Goal: Task Accomplishment & Management: Use online tool/utility

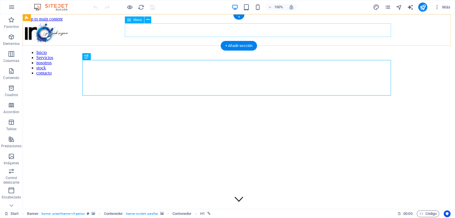
click at [338, 50] on nav "Inicio Servicios nosotros stock contacto" at bounding box center [239, 63] width 428 height 26
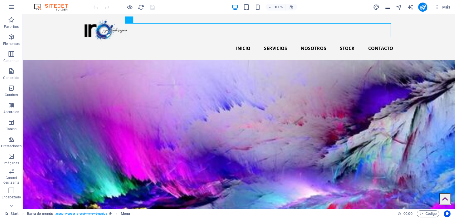
click at [386, 8] on icon "pages" at bounding box center [387, 7] width 7 height 7
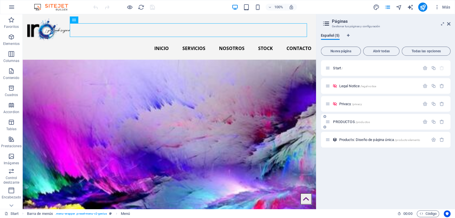
click at [343, 123] on span "PRODUCTOS /productos" at bounding box center [351, 121] width 37 height 4
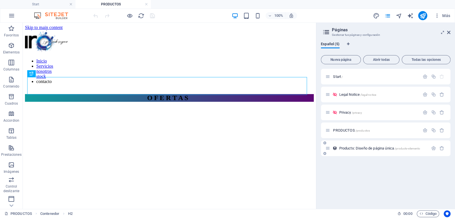
click at [373, 147] on span "Products: Diseño de página única /products-elemento" at bounding box center [379, 148] width 81 height 4
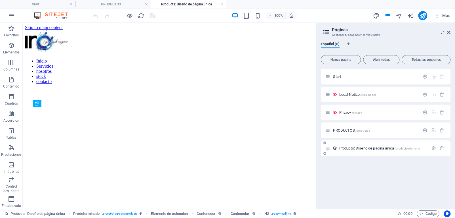
scroll to position [197, 0]
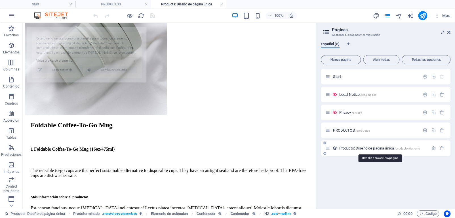
select select "68db3bed0e5a041fd707a21e"
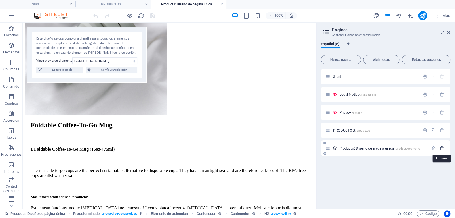
click at [442, 147] on icon "button" at bounding box center [441, 148] width 5 height 5
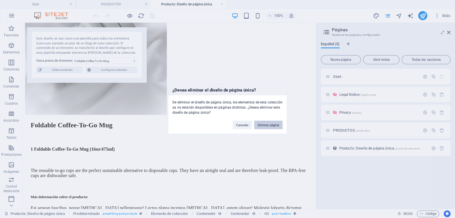
click at [262, 127] on button "Eliminar página" at bounding box center [268, 124] width 28 height 9
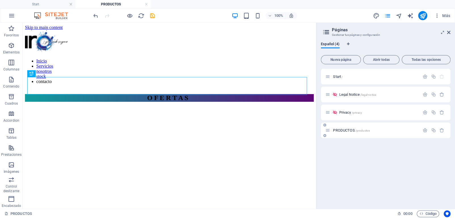
click at [349, 131] on span "PRODUCTOS /productos" at bounding box center [351, 130] width 37 height 4
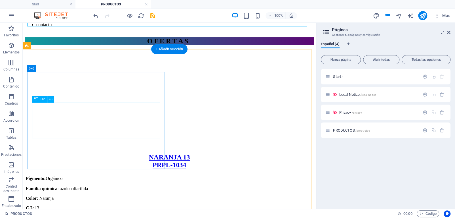
scroll to position [113, 0]
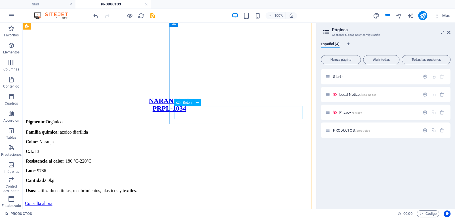
click at [219, 201] on div "Consulta ahora" at bounding box center [169, 203] width 289 height 5
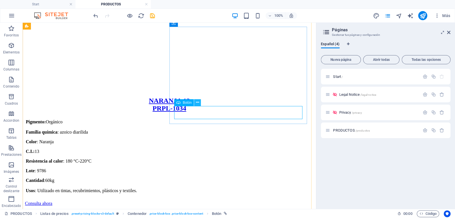
click at [198, 102] on icon at bounding box center [197, 102] width 3 height 6
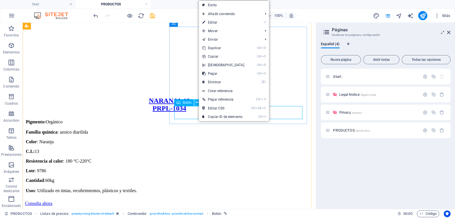
click at [198, 102] on icon at bounding box center [197, 102] width 3 height 6
click at [188, 102] on span "Botón" at bounding box center [187, 102] width 9 height 3
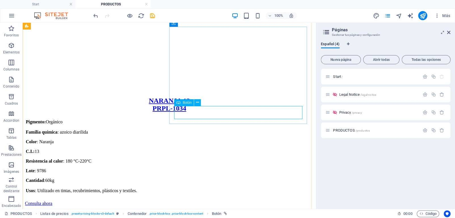
click at [188, 102] on span "Botón" at bounding box center [187, 102] width 9 height 3
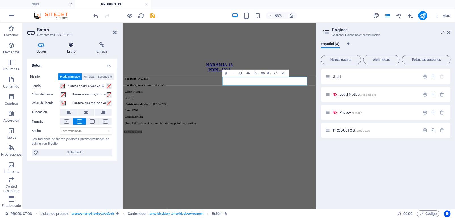
click at [72, 48] on h4 "Estilo" at bounding box center [73, 48] width 30 height 12
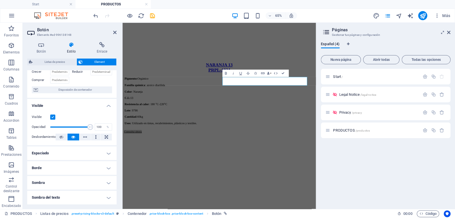
scroll to position [57, 0]
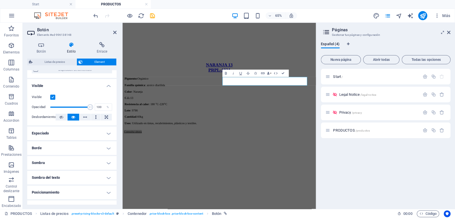
click at [107, 146] on h4 "Borde" at bounding box center [71, 148] width 89 height 14
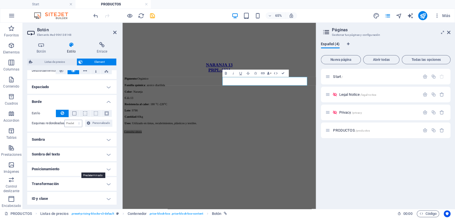
scroll to position [113, 0]
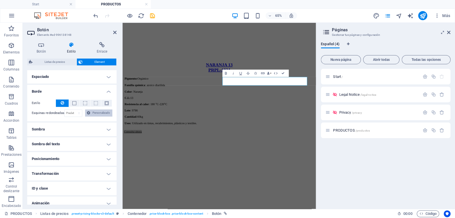
click at [93, 112] on span "Personalizado" at bounding box center [101, 112] width 18 height 7
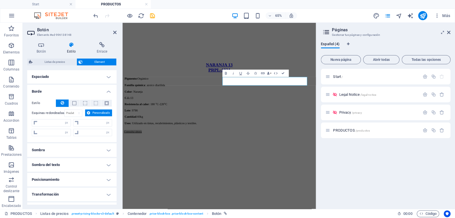
click at [93, 112] on span "Personalizado" at bounding box center [101, 112] width 18 height 7
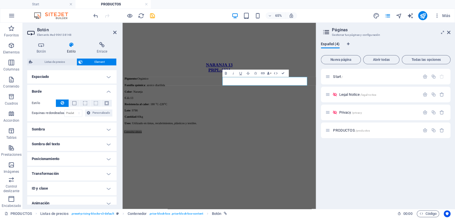
scroll to position [133, 0]
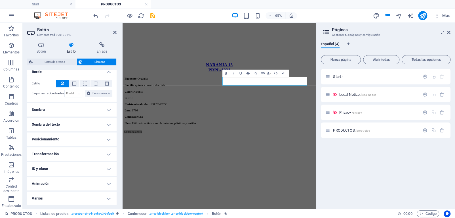
click at [106, 155] on h4 "Transformación" at bounding box center [71, 154] width 89 height 14
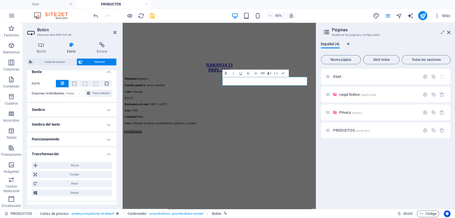
click at [107, 136] on h4 "Posicionamiento" at bounding box center [71, 139] width 89 height 14
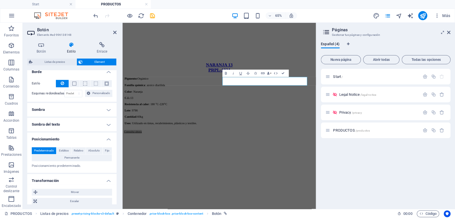
click at [105, 122] on h4 "Sombra del texto" at bounding box center [71, 124] width 89 height 14
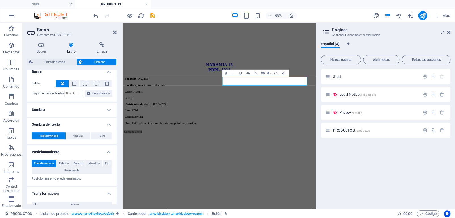
click at [106, 111] on h4 "Sombra" at bounding box center [71, 110] width 89 height 14
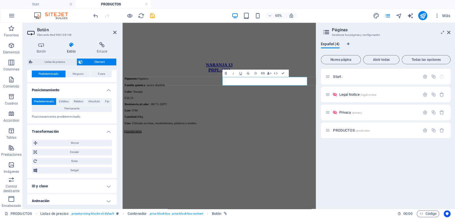
scroll to position [225, 0]
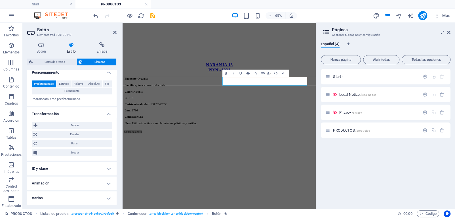
click at [107, 197] on h4 "Varios" at bounding box center [71, 198] width 89 height 14
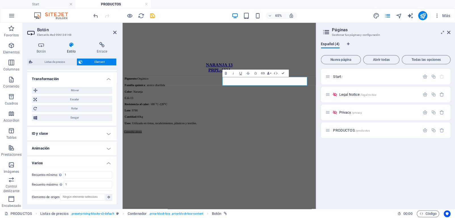
click at [107, 130] on h4 "ID y clase" at bounding box center [71, 134] width 89 height 14
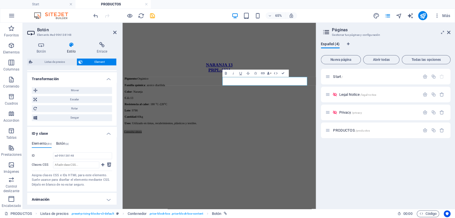
click at [64, 143] on h4 "Botón (a)" at bounding box center [62, 144] width 12 height 6
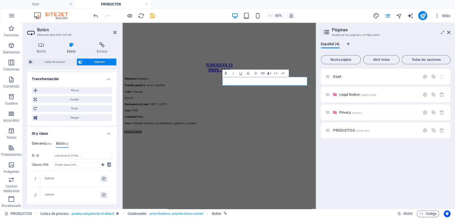
click at [43, 142] on h4 "Elemento (div)" at bounding box center [42, 144] width 20 height 6
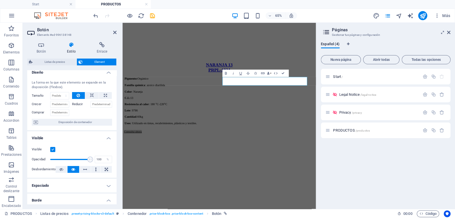
scroll to position [0, 0]
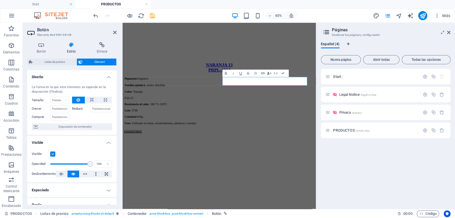
click at [69, 47] on icon at bounding box center [72, 45] width 28 height 6
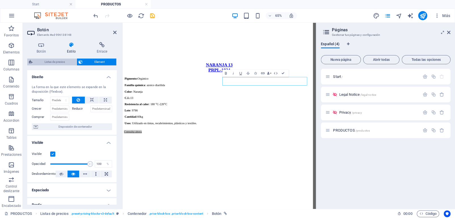
click at [61, 60] on span "Listas de precios" at bounding box center [54, 61] width 41 height 7
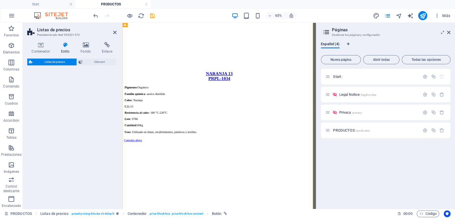
select select "rem"
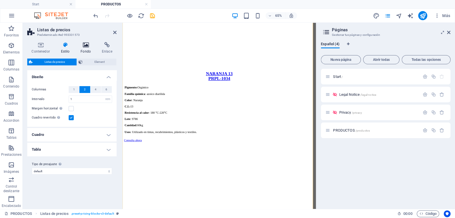
click at [85, 46] on icon at bounding box center [85, 45] width 19 height 6
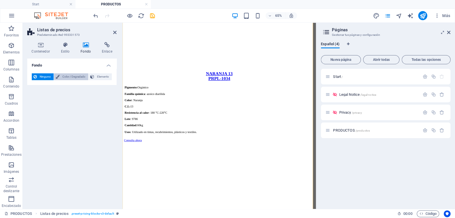
click at [73, 79] on span "Color / Degradado" at bounding box center [73, 76] width 25 height 7
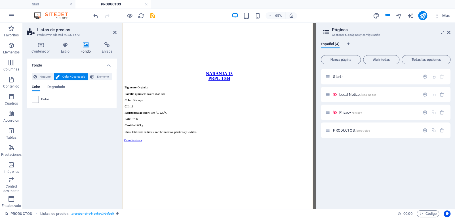
click at [35, 100] on span at bounding box center [35, 99] width 6 height 6
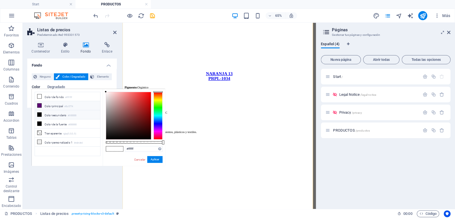
click at [37, 104] on span at bounding box center [39, 105] width 5 height 5
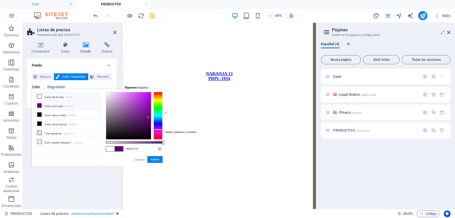
click at [40, 97] on icon at bounding box center [39, 96] width 4 height 4
type input "#ffffff"
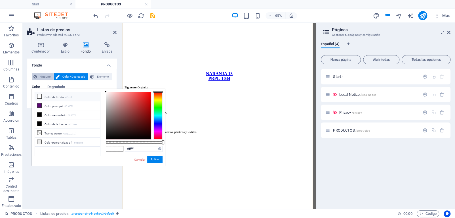
click at [39, 77] on span "Ninguno" at bounding box center [45, 76] width 13 height 7
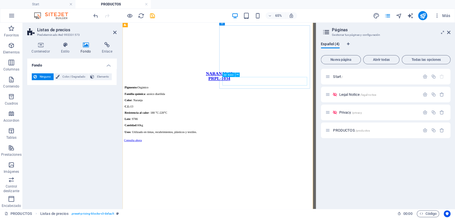
click at [279, 201] on div "Consulta ahora" at bounding box center [271, 203] width 293 height 5
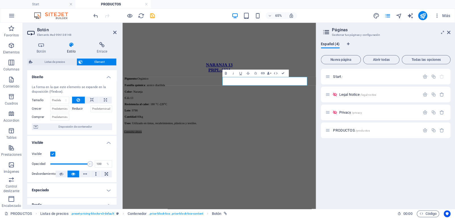
click at [73, 49] on h4 "Estilo" at bounding box center [73, 48] width 30 height 12
click at [152, 187] on link "Consulta ahora" at bounding box center [138, 189] width 27 height 5
click at [67, 49] on h4 "Estilo" at bounding box center [73, 48] width 30 height 12
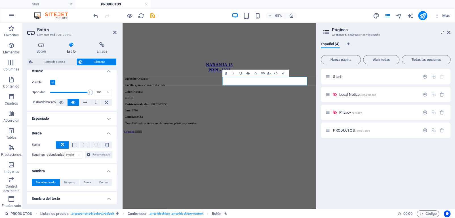
scroll to position [85, 0]
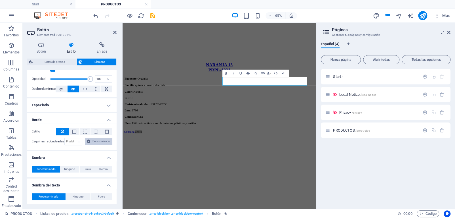
click at [100, 141] on span "Personalizado" at bounding box center [101, 141] width 18 height 7
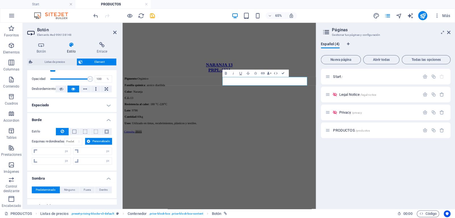
click at [100, 141] on span "Personalizado" at bounding box center [101, 141] width 18 height 7
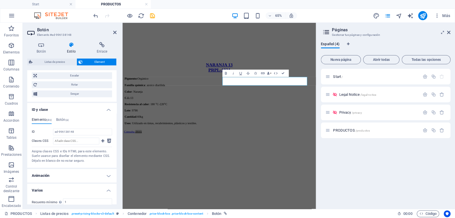
scroll to position [311, 0]
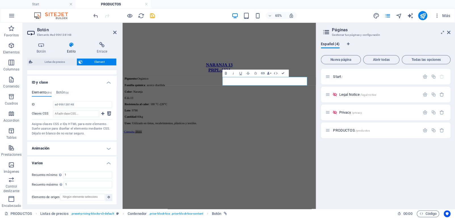
click at [104, 145] on h4 "Animación" at bounding box center [71, 148] width 89 height 14
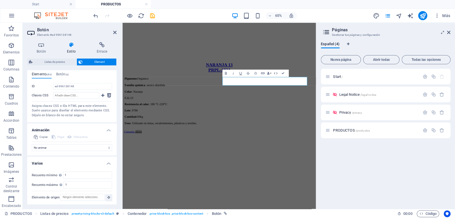
click at [107, 128] on h4 "Animación" at bounding box center [71, 128] width 89 height 10
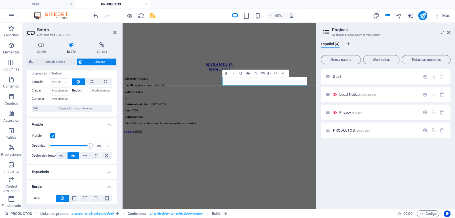
scroll to position [0, 0]
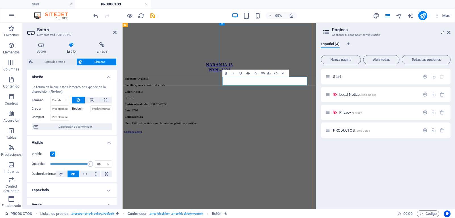
click at [152, 187] on link "Consulta ahora" at bounding box center [138, 189] width 27 height 5
click at [449, 33] on icon at bounding box center [448, 32] width 3 height 5
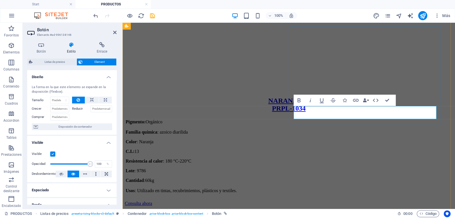
click at [152, 201] on link "Consulta ahora" at bounding box center [138, 203] width 27 height 5
click at [355, 201] on div "Consulta ahora" at bounding box center [289, 203] width 328 height 5
click at [152, 201] on link "Consulta ahora" at bounding box center [138, 203] width 27 height 5
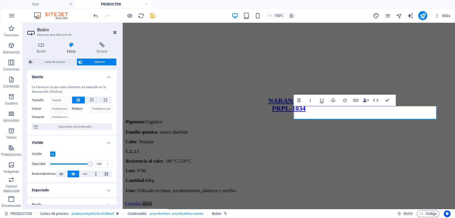
click at [116, 33] on icon at bounding box center [114, 32] width 3 height 5
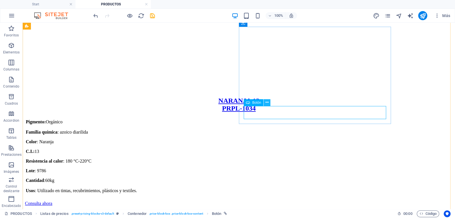
click at [265, 102] on icon at bounding box center [266, 102] width 3 height 6
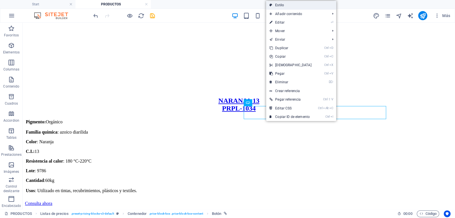
click at [283, 6] on link "Estilo" at bounding box center [301, 5] width 70 height 9
select select "rem"
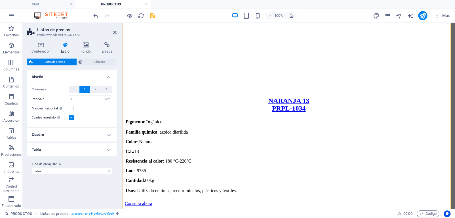
click at [67, 47] on icon at bounding box center [65, 45] width 18 height 6
click at [110, 135] on h4 "Cuadro" at bounding box center [71, 135] width 89 height 14
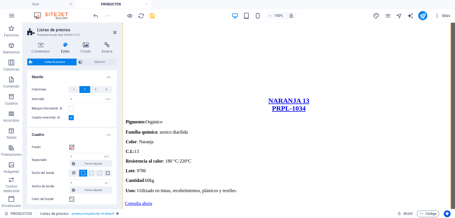
click at [110, 135] on h4 "Cuadro" at bounding box center [71, 133] width 89 height 10
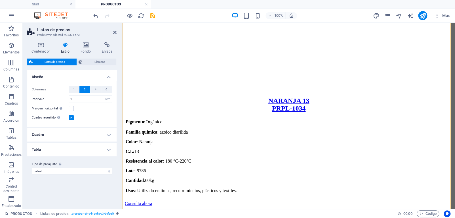
click at [107, 150] on h4 "Tabla" at bounding box center [71, 149] width 89 height 14
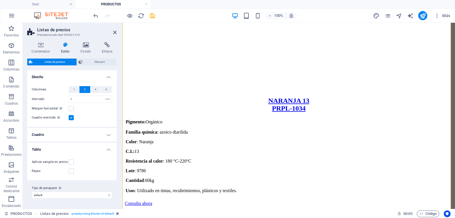
click at [107, 150] on h4 "Tabla" at bounding box center [71, 147] width 89 height 10
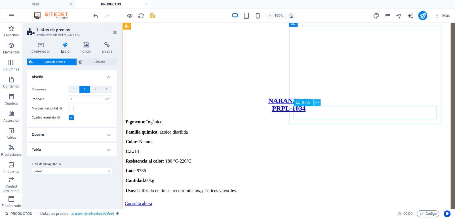
click at [319, 103] on button at bounding box center [317, 102] width 7 height 7
click at [317, 102] on icon at bounding box center [316, 102] width 3 height 6
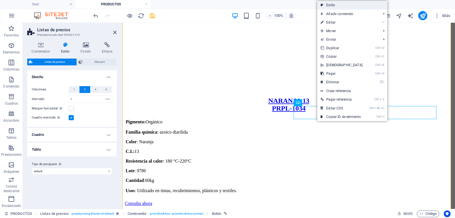
click at [332, 4] on link "Estilo" at bounding box center [352, 5] width 70 height 9
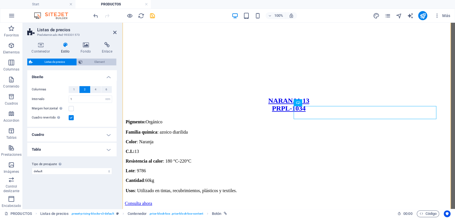
click at [89, 61] on span "Element" at bounding box center [99, 61] width 30 height 7
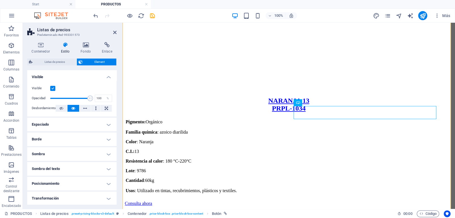
click at [64, 49] on h4 "Estilo" at bounding box center [66, 48] width 20 height 12
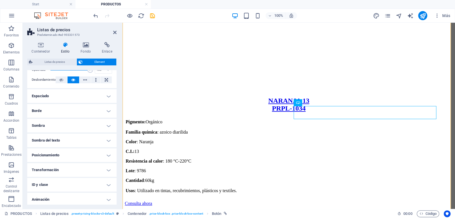
click at [109, 110] on h4 "Borde" at bounding box center [71, 111] width 89 height 14
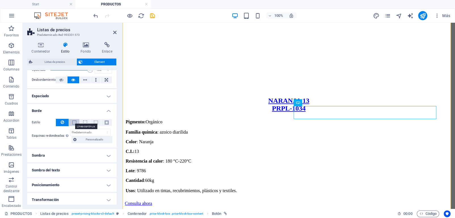
click at [72, 124] on span at bounding box center [74, 122] width 4 height 4
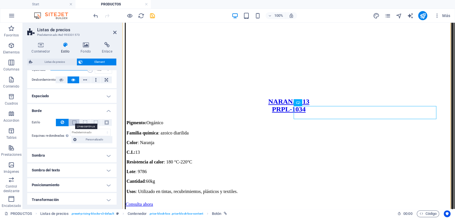
scroll to position [113, 0]
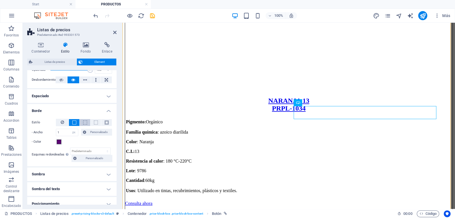
click at [82, 123] on button at bounding box center [85, 122] width 10 height 7
click at [92, 121] on button at bounding box center [95, 122] width 10 height 7
click at [105, 120] on span at bounding box center [107, 122] width 4 height 4
click at [75, 121] on span at bounding box center [74, 122] width 4 height 4
click at [64, 124] on button at bounding box center [62, 122] width 13 height 7
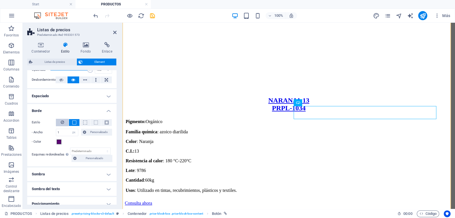
scroll to position [113, 0]
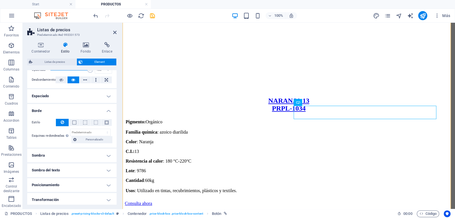
click at [109, 112] on h4 "Borde" at bounding box center [71, 109] width 89 height 10
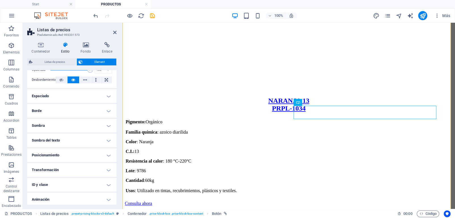
click at [104, 138] on h4 "Sombra del texto" at bounding box center [71, 140] width 89 height 14
click at [104, 138] on h4 "Sombra del texto" at bounding box center [71, 138] width 89 height 10
click at [103, 124] on h4 "Sombra" at bounding box center [71, 126] width 89 height 14
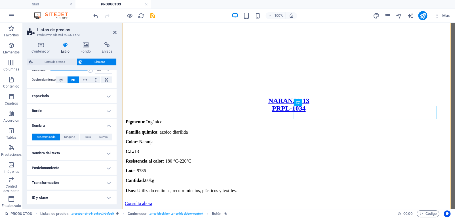
click at [104, 124] on h4 "Sombra" at bounding box center [71, 124] width 89 height 10
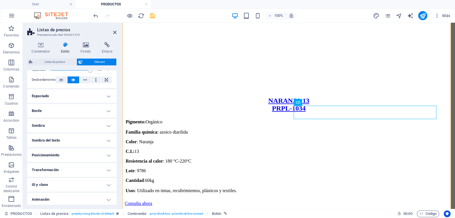
click at [107, 157] on h4 "Posicionamiento" at bounding box center [71, 155] width 89 height 14
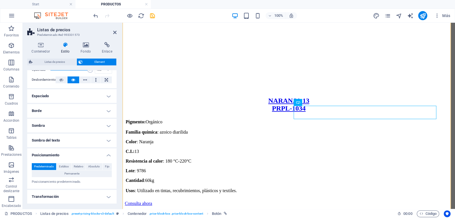
click at [107, 155] on h4 "Posicionamiento" at bounding box center [71, 153] width 89 height 10
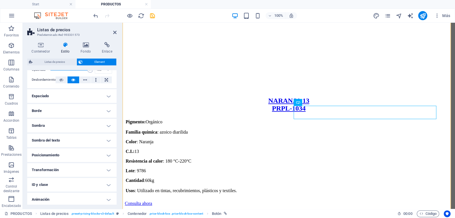
scroll to position [45, 0]
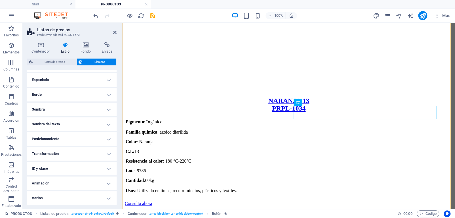
click at [107, 167] on h4 "ID y clase" at bounding box center [71, 168] width 89 height 14
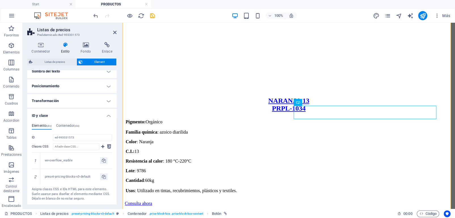
scroll to position [127, 0]
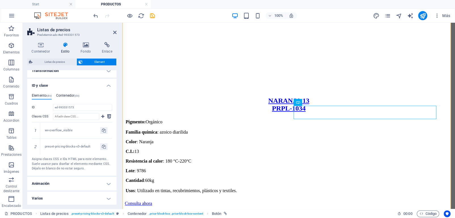
click at [77, 93] on h4 "Contenedor (div)" at bounding box center [67, 96] width 23 height 6
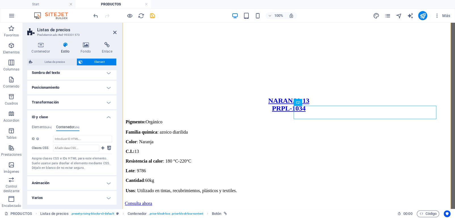
click at [106, 117] on h4 "ID y clase" at bounding box center [71, 115] width 89 height 10
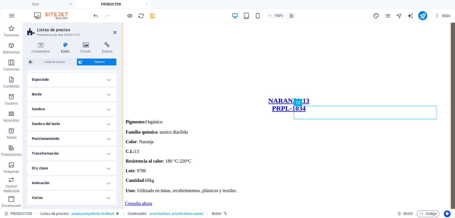
scroll to position [45, 0]
click at [107, 198] on h4 "Varios" at bounding box center [71, 198] width 89 height 14
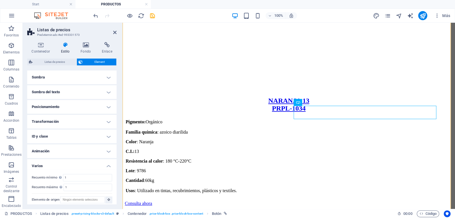
scroll to position [80, 0]
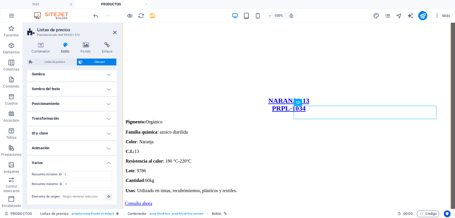
click at [107, 149] on h4 "Animación" at bounding box center [71, 148] width 89 height 14
click at [107, 147] on h4 "Animación" at bounding box center [71, 146] width 89 height 10
click at [107, 133] on h4 "ID y clase" at bounding box center [71, 133] width 89 height 14
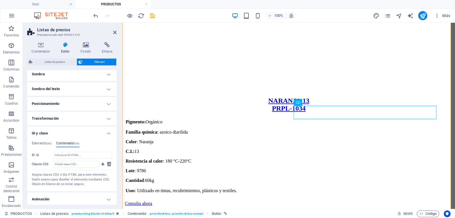
click at [106, 133] on h4 "ID y clase" at bounding box center [71, 131] width 89 height 10
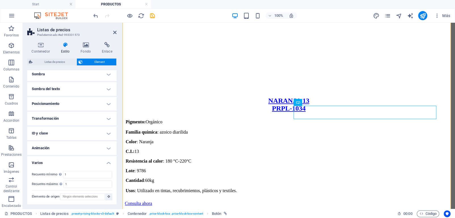
click at [106, 120] on h4 "Transformación" at bounding box center [71, 118] width 89 height 14
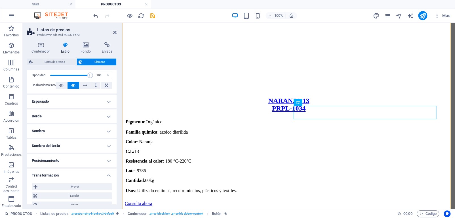
scroll to position [23, 0]
click at [104, 173] on h4 "Transformación" at bounding box center [71, 173] width 89 height 10
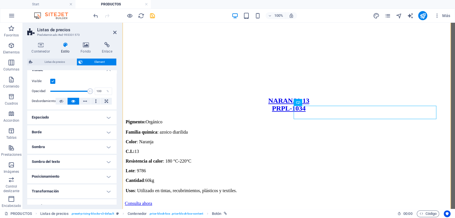
scroll to position [0, 0]
